Goal: Find specific page/section: Find specific page/section

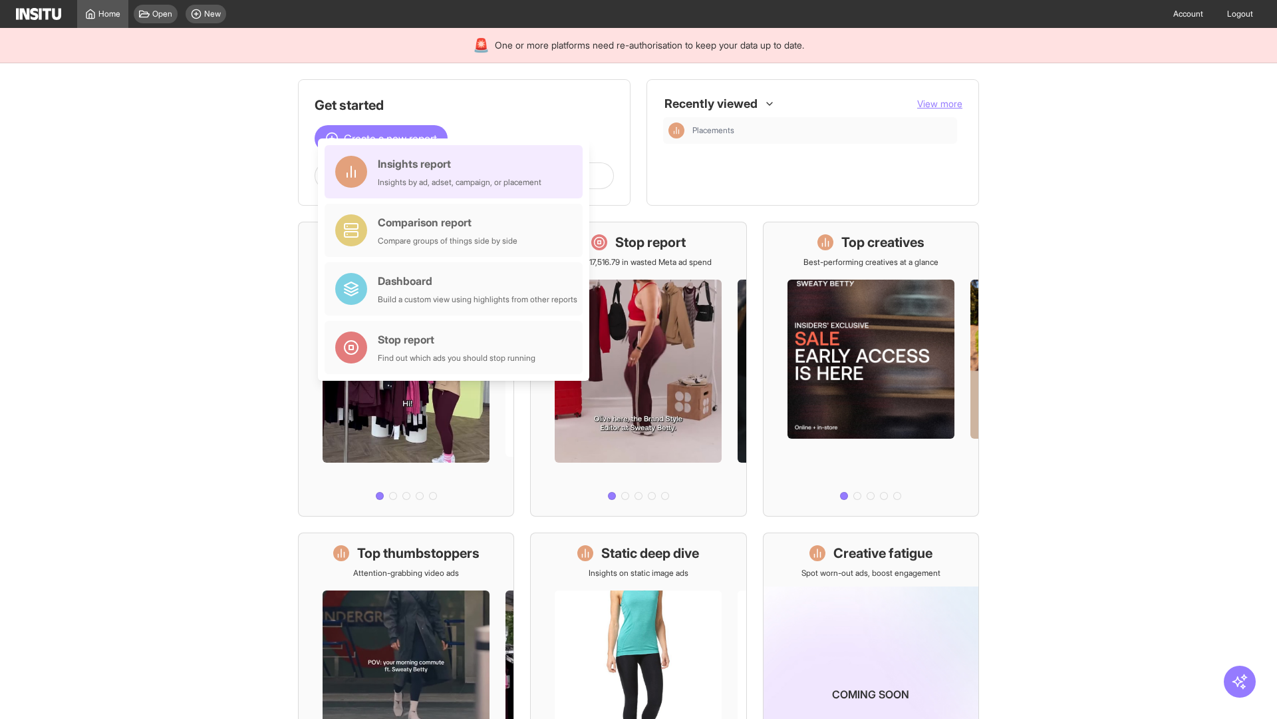
click at [457, 172] on div "Insights report Insights by ad, adset, campaign, or placement" at bounding box center [460, 172] width 164 height 32
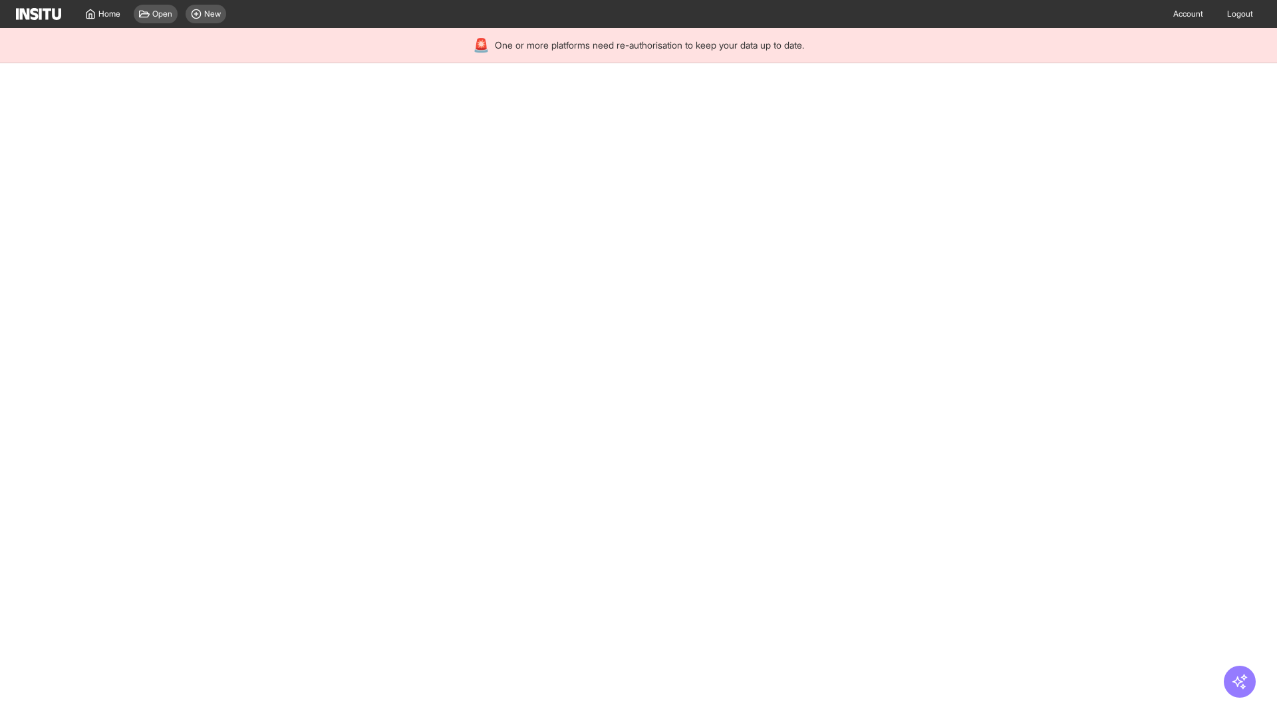
select select "**"
